Goal: Check status: Check status

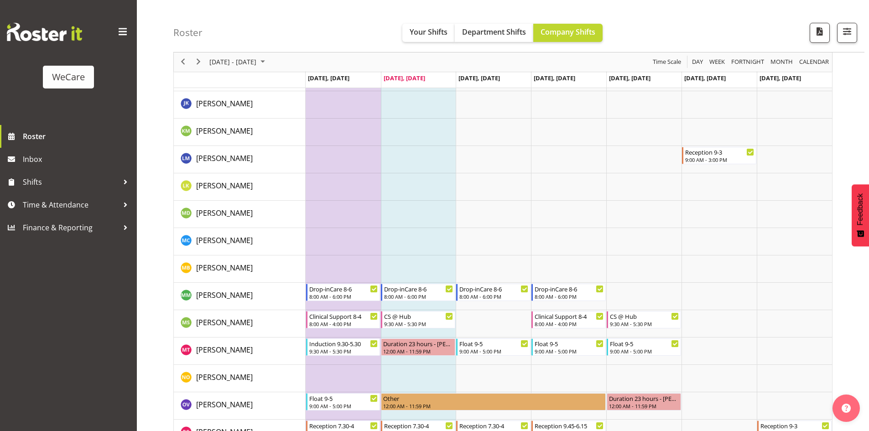
scroll to position [3012, 0]
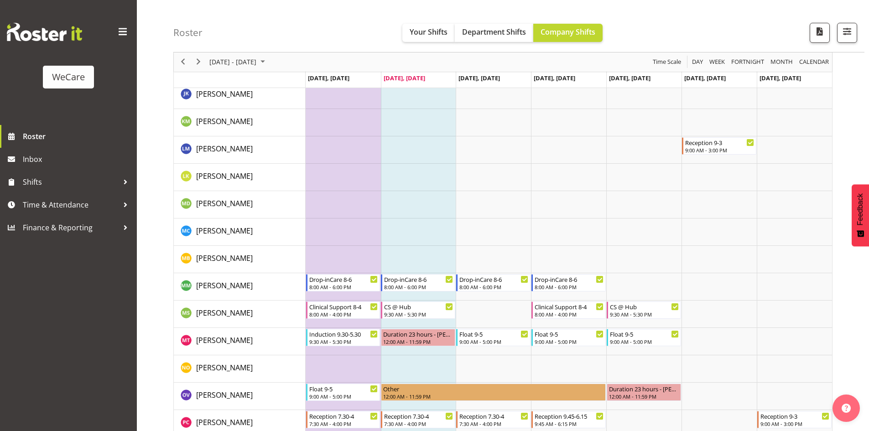
drag, startPoint x: 408, startPoint y: 266, endPoint x: 405, endPoint y: 282, distance: 16.2
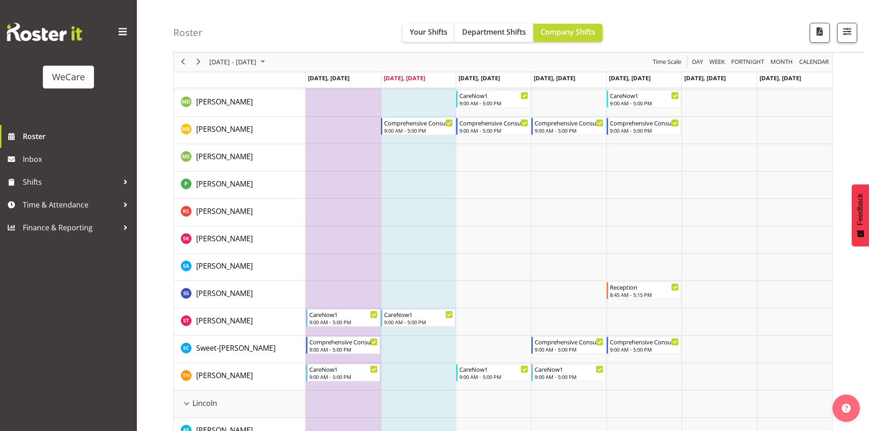
scroll to position [0, 0]
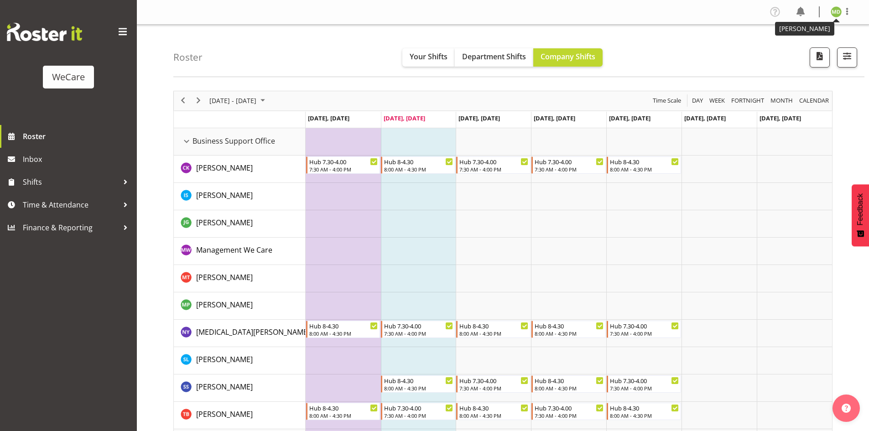
click at [839, 14] on img at bounding box center [836, 11] width 11 height 11
click at [427, 55] on span "Your Shifts" at bounding box center [429, 57] width 38 height 10
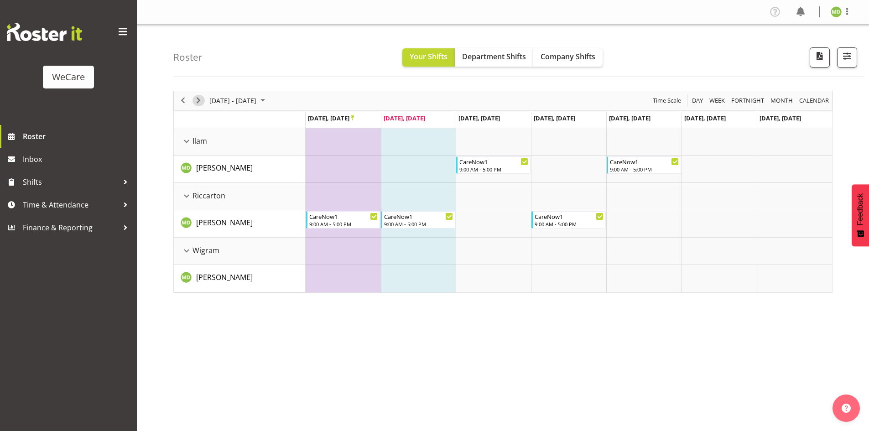
click at [200, 100] on span "Next" at bounding box center [198, 100] width 11 height 11
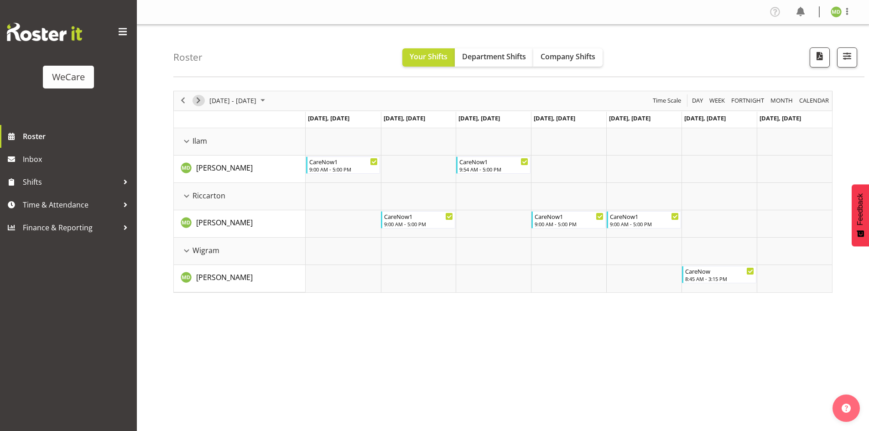
click at [200, 100] on span "Next" at bounding box center [198, 100] width 11 height 11
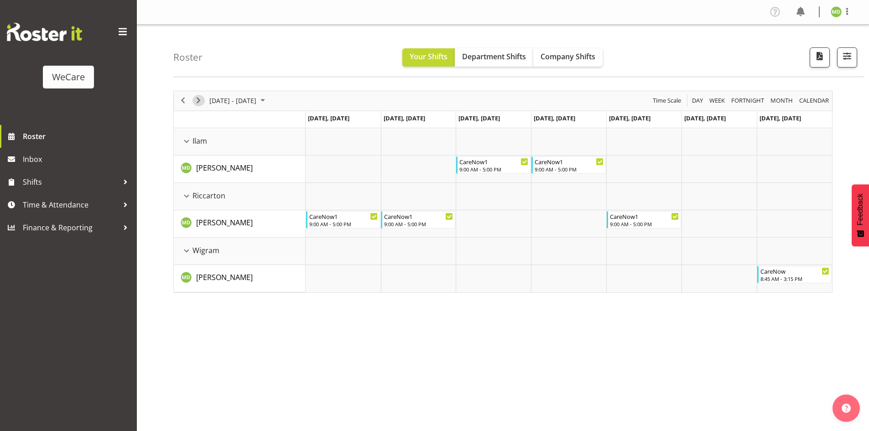
click at [200, 100] on span "Next" at bounding box center [198, 100] width 11 height 11
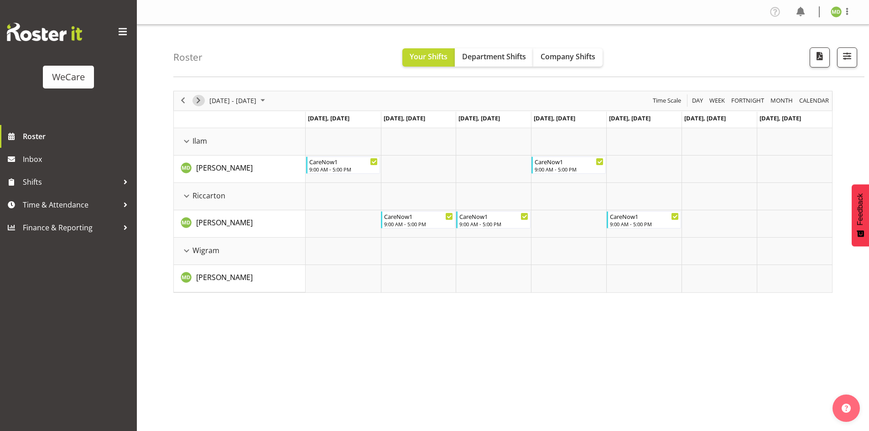
click at [200, 100] on span "Next" at bounding box center [198, 100] width 11 height 11
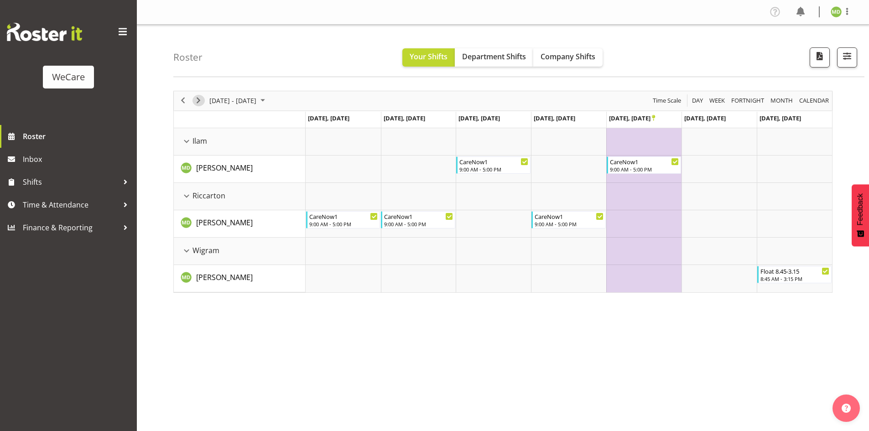
click at [200, 100] on span "Next" at bounding box center [198, 100] width 11 height 11
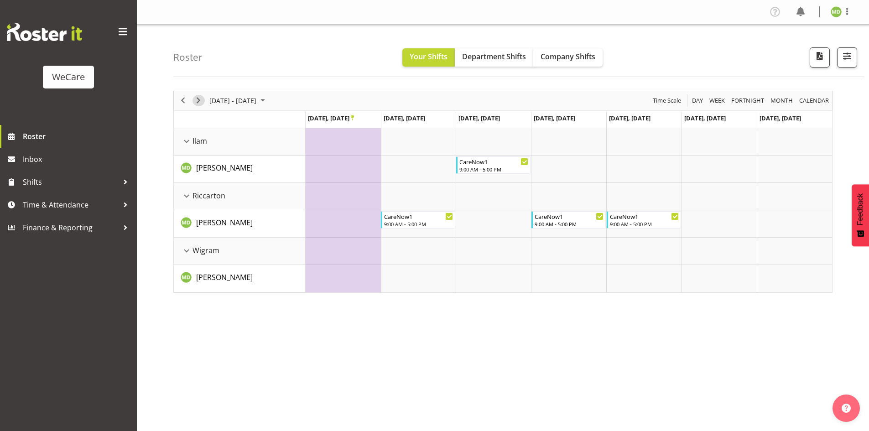
click at [200, 100] on span "Next" at bounding box center [198, 100] width 11 height 11
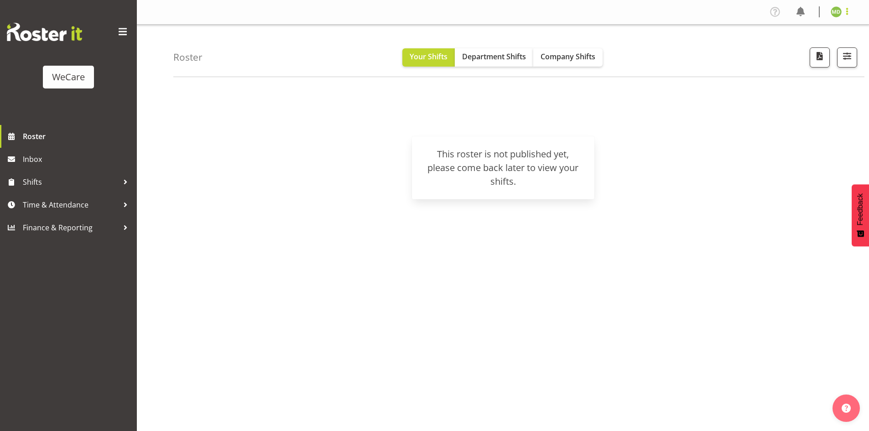
click at [849, 10] on span at bounding box center [847, 11] width 11 height 11
click at [800, 46] on link "Log Out" at bounding box center [809, 48] width 88 height 16
